Goal: Answer question/provide support

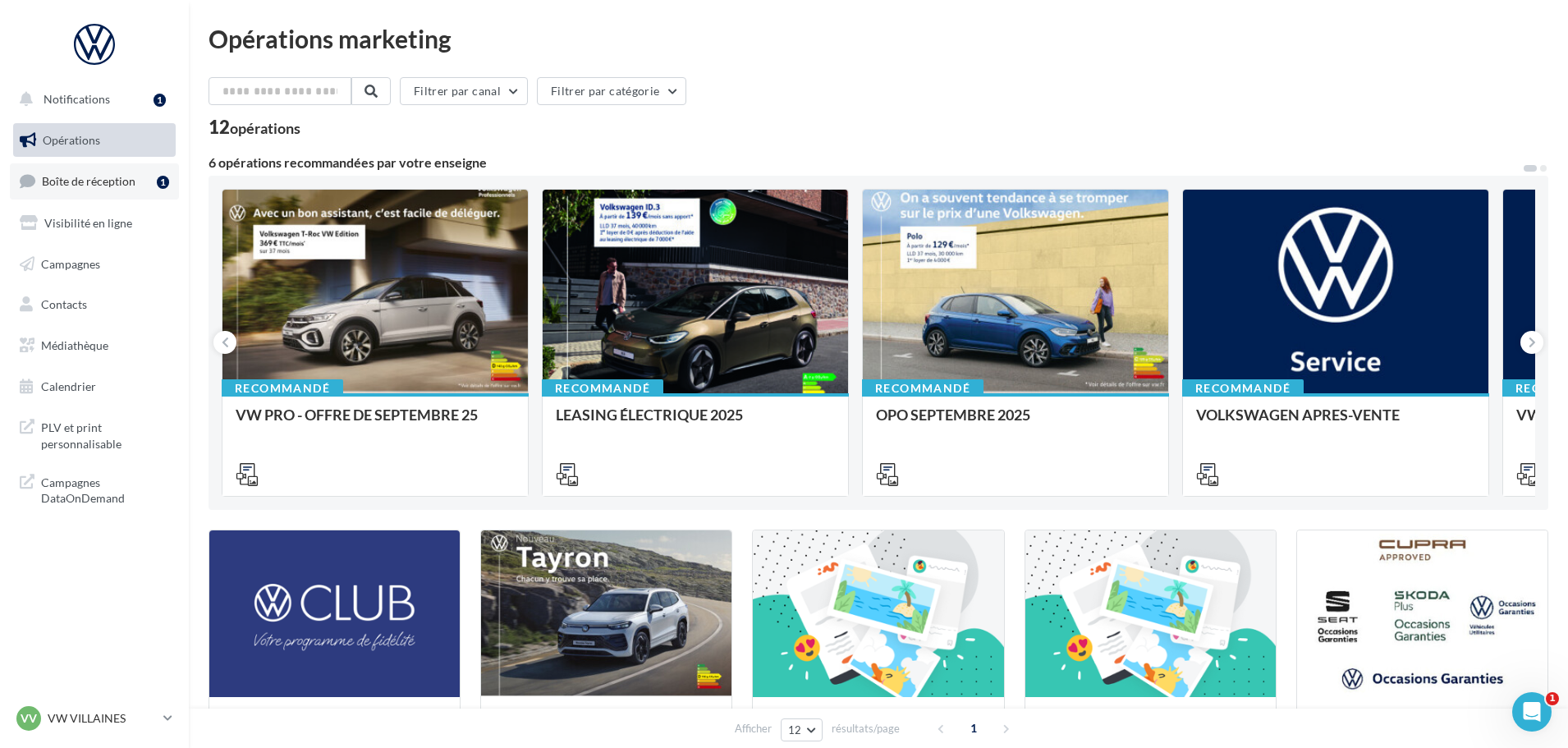
click at [102, 179] on span "Boîte de réception" at bounding box center [88, 181] width 94 height 14
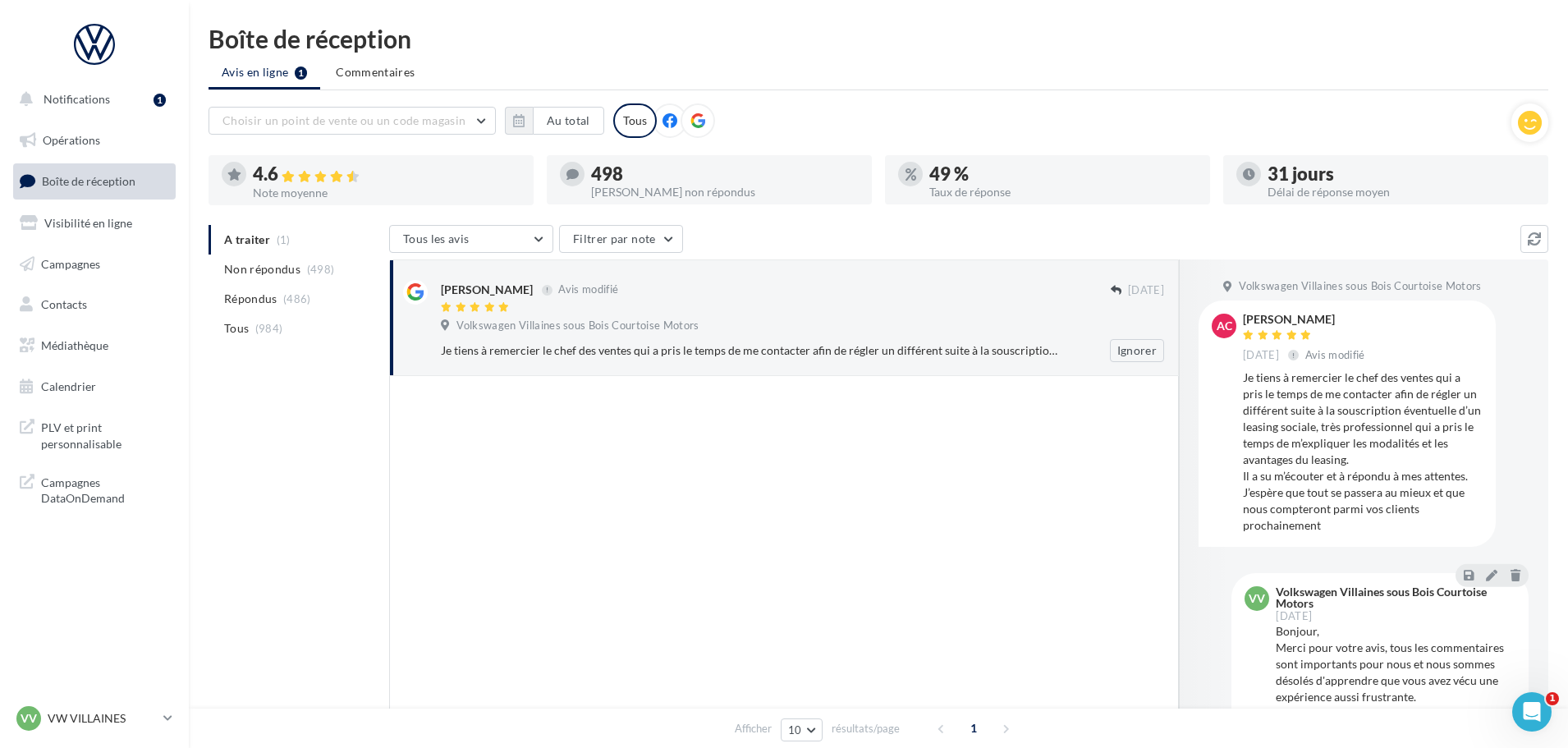
click at [751, 324] on div "Volkswagen Villaines sous Bois Courtoise Motors" at bounding box center [803, 327] width 723 height 18
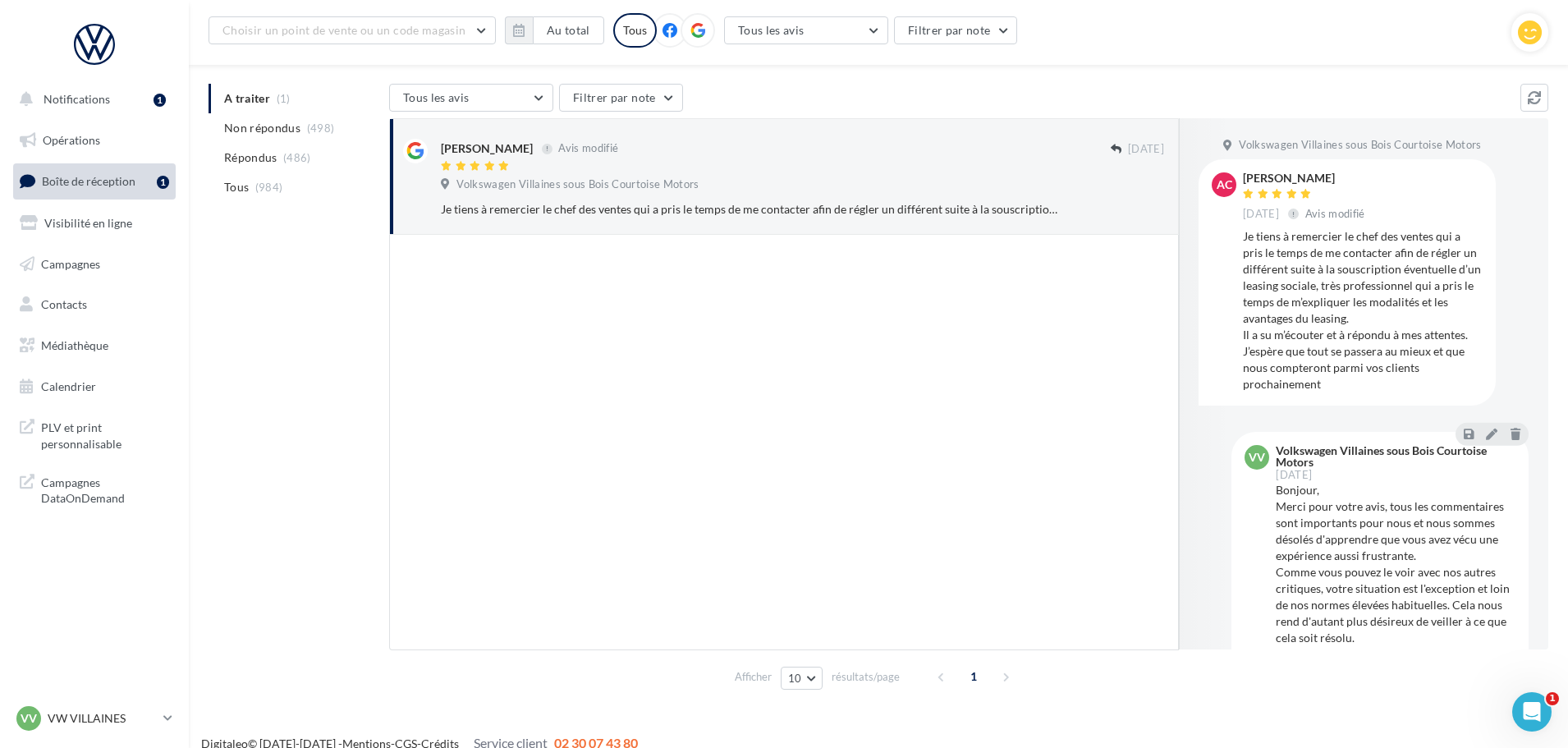
drag, startPoint x: 1359, startPoint y: 387, endPoint x: 1242, endPoint y: 178, distance: 239.5
click at [1242, 178] on div "AC [PERSON_NAME] [DATE] Avis modifié Je tiens à remercier le chef des ventes qu…" at bounding box center [1347, 282] width 271 height 219
copy div "[PERSON_NAME] [DATE] Avis modifié Je tiens à remercier le chef des ventes qui a…"
click at [1486, 432] on icon at bounding box center [1491, 433] width 11 height 11
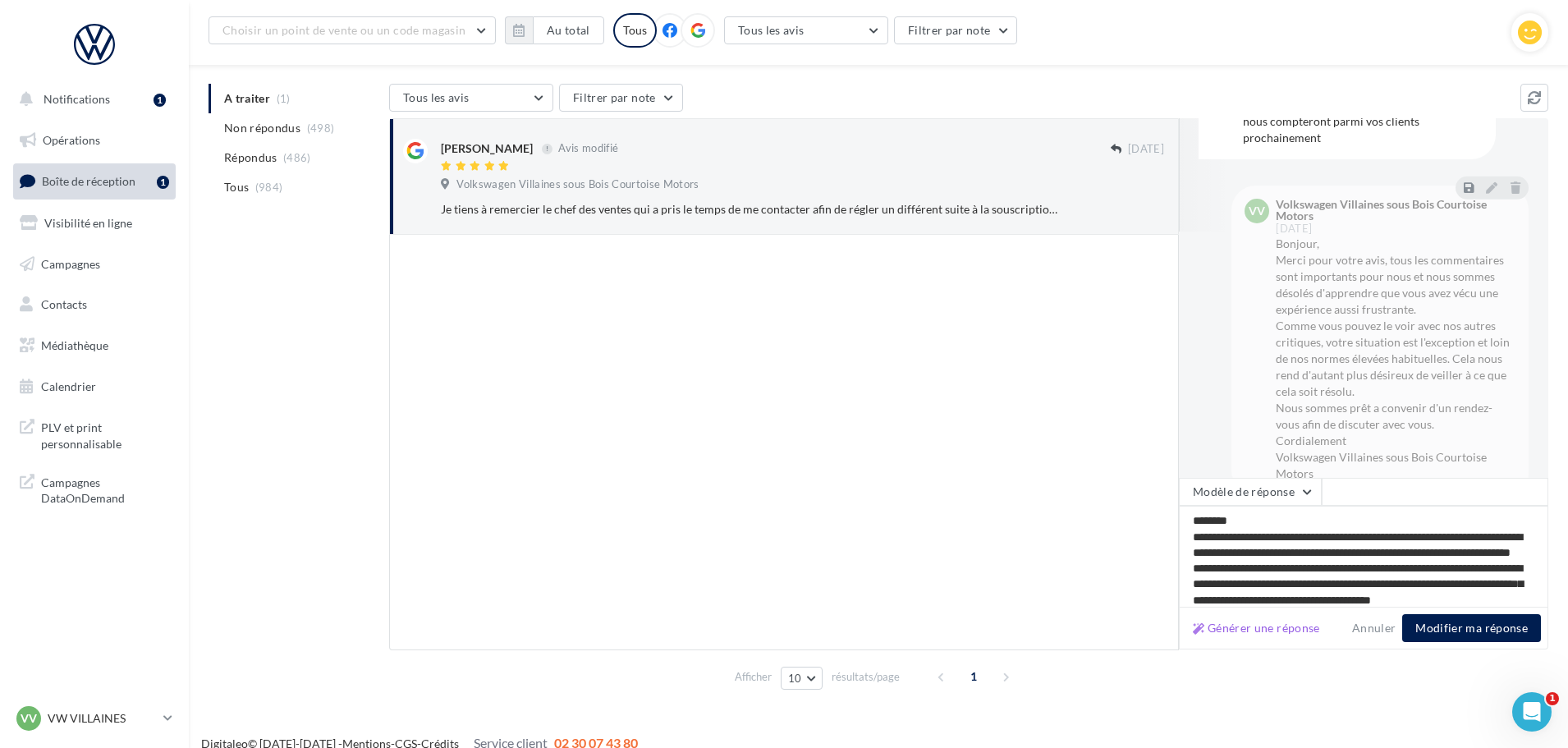
drag, startPoint x: 1460, startPoint y: 590, endPoint x: 1136, endPoint y: 467, distance: 346.6
click at [1136, 467] on div "[PERSON_NAME] Avis modifié [DATE] Volkswagen Villaines sous Bois Courtoise Moto…" at bounding box center [968, 385] width 1159 height 532
type textarea "**********"
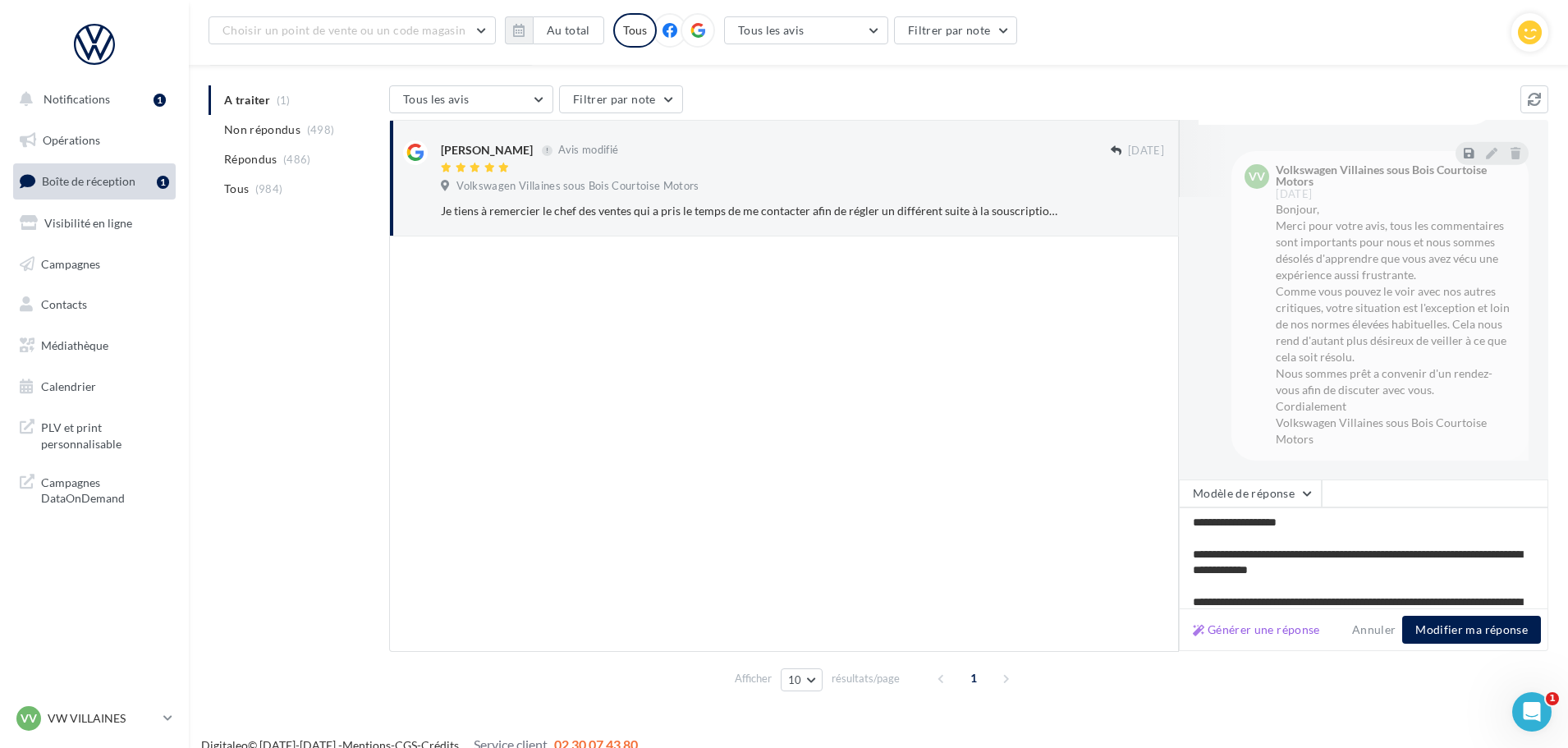
scroll to position [155, 0]
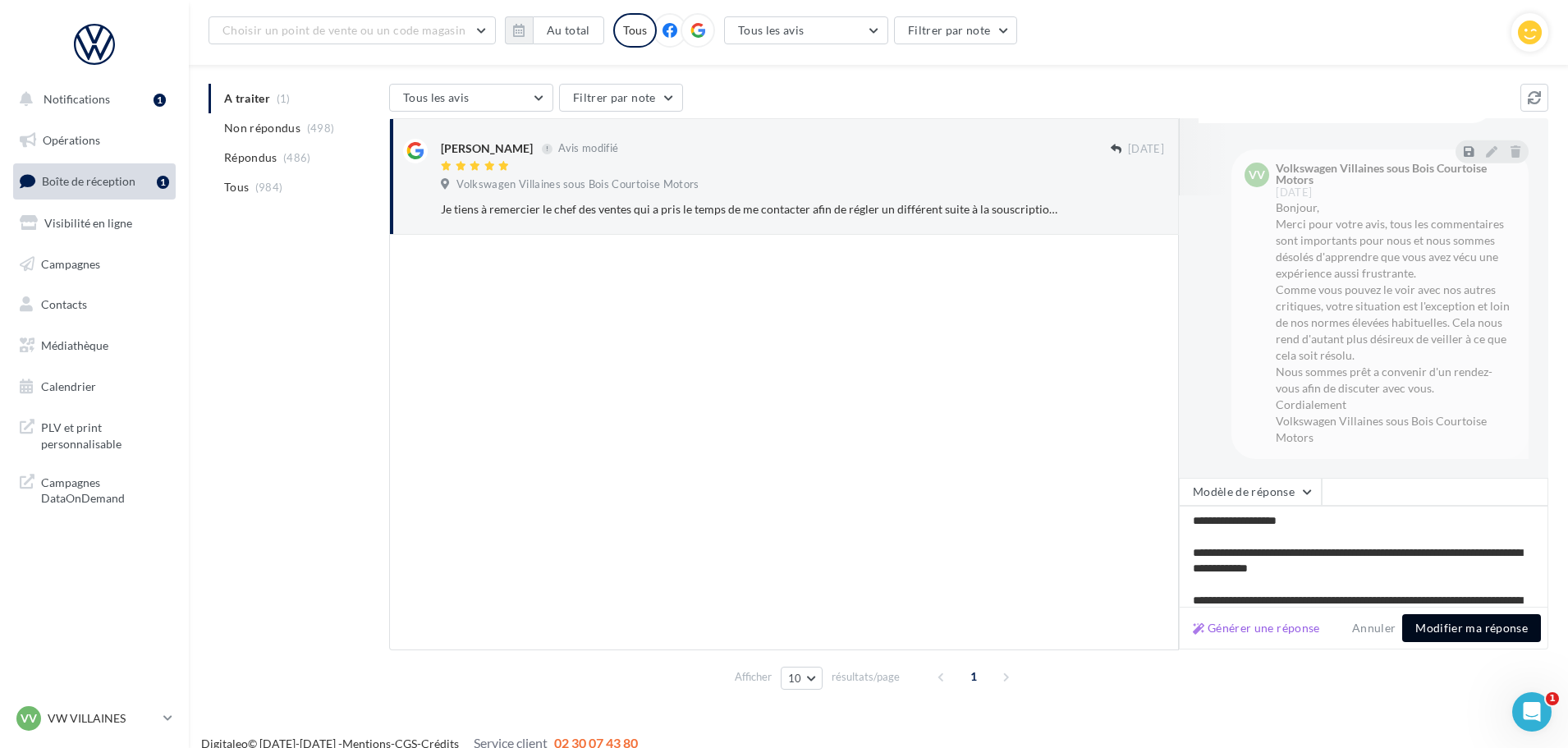
type textarea "**********"
click at [1430, 615] on button "Modifier ma réponse" at bounding box center [1472, 628] width 139 height 28
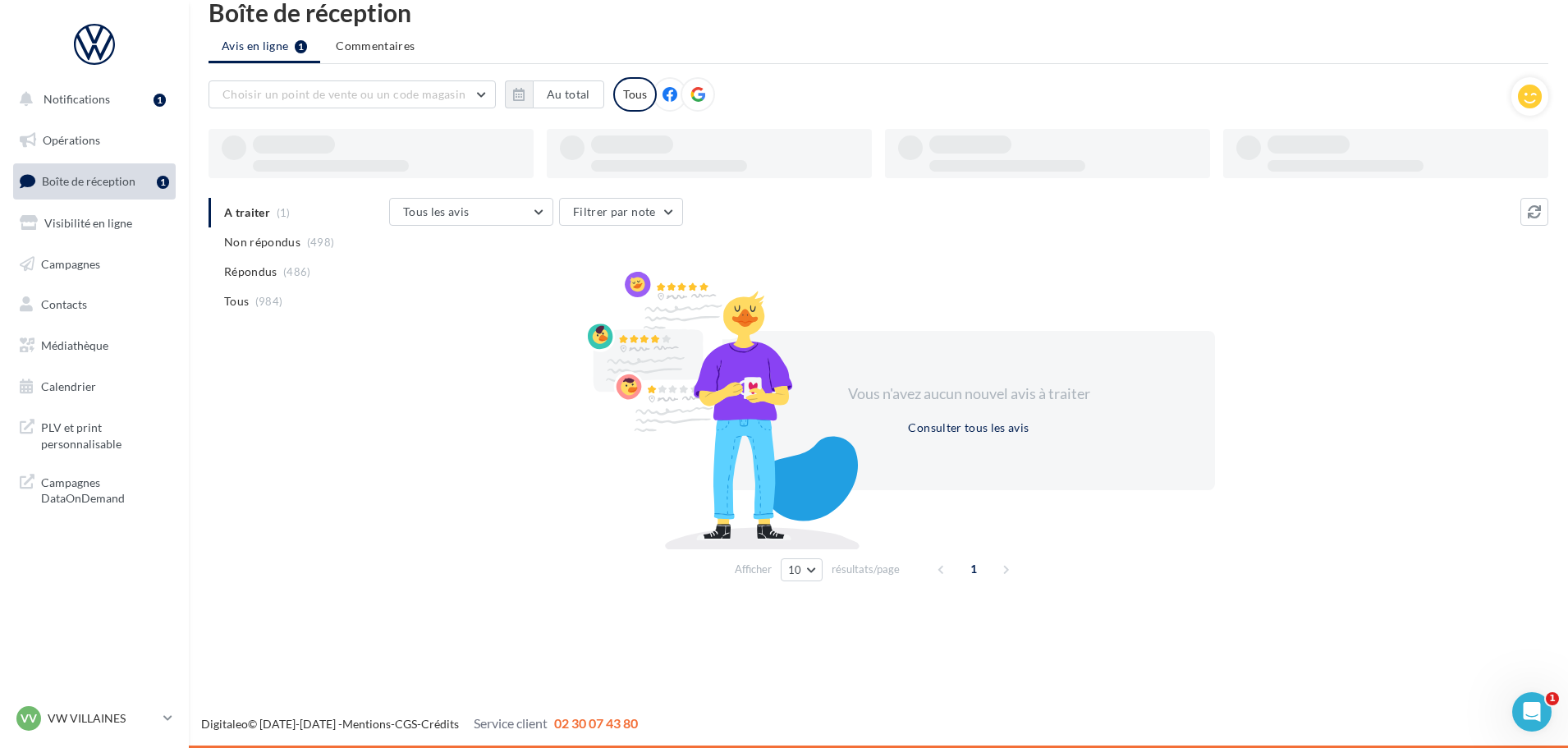
scroll to position [26, 0]
click at [76, 721] on p "VW VILLAINES" at bounding box center [102, 718] width 109 height 17
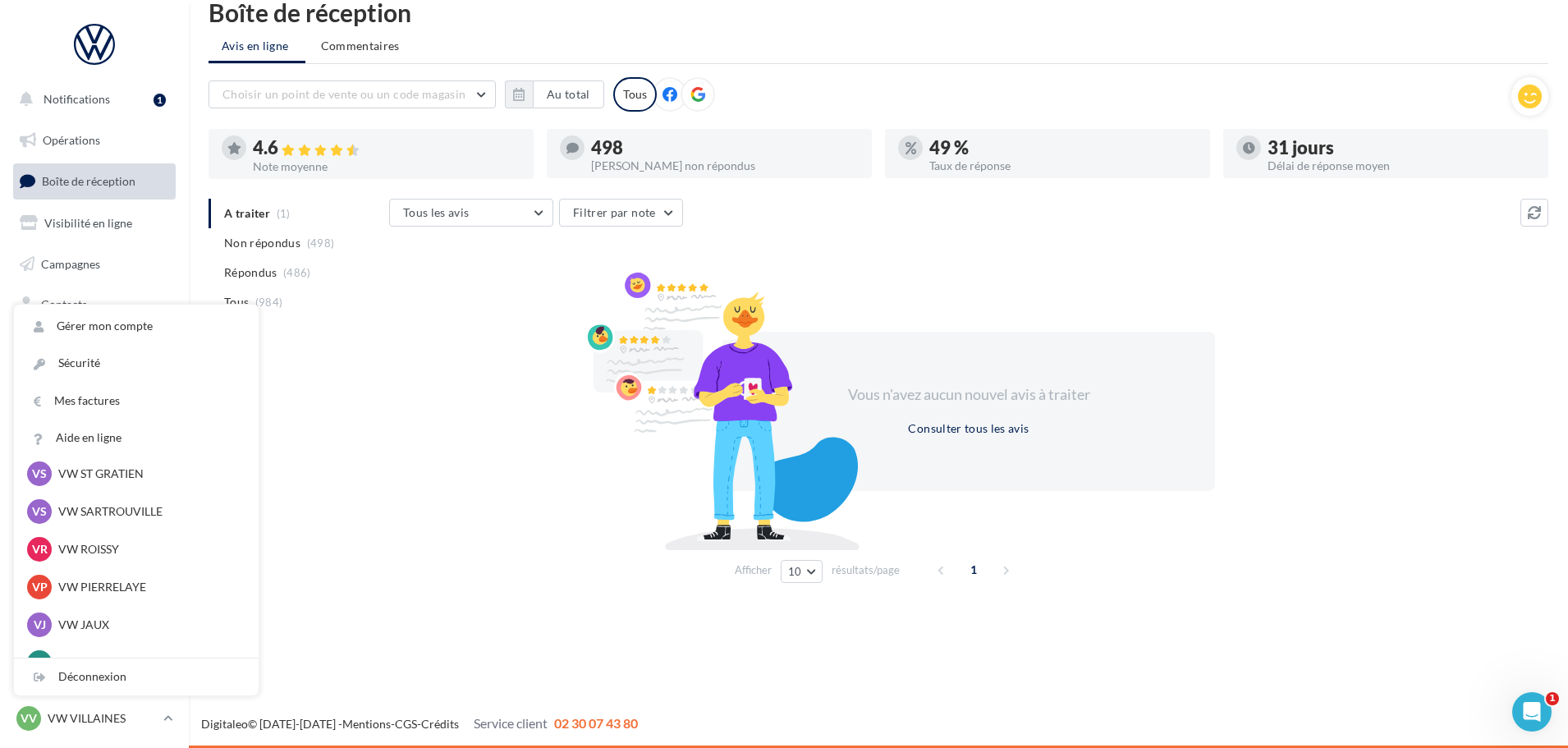
scroll to position [164, 0]
click at [107, 587] on p "VW JAUX" at bounding box center [148, 588] width 181 height 17
